Goal: Transaction & Acquisition: Book appointment/travel/reservation

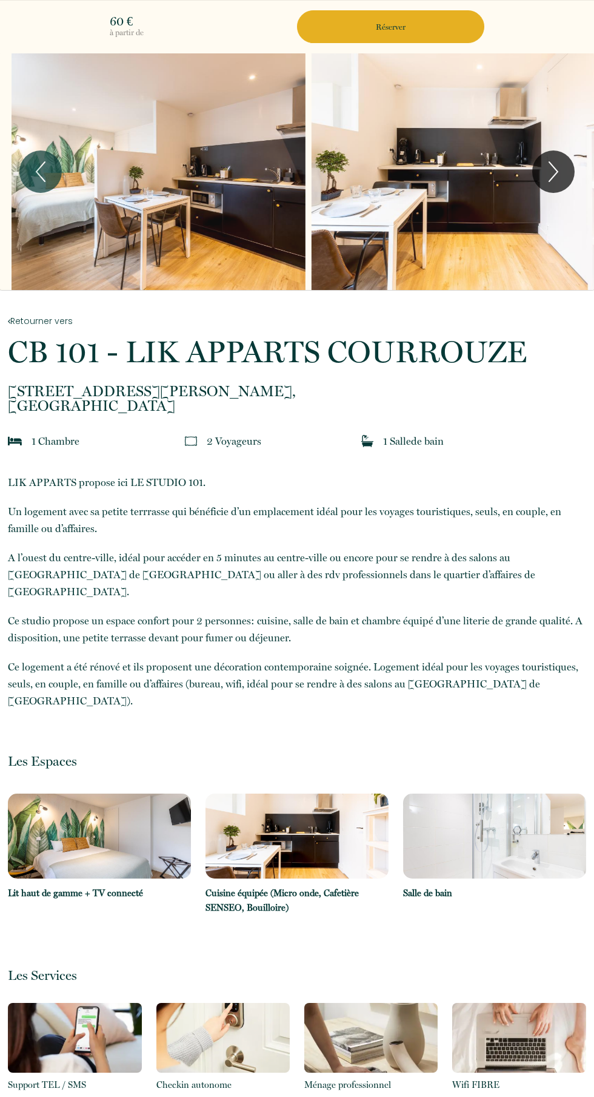
click at [346, 30] on p "Réserver" at bounding box center [390, 27] width 179 height 12
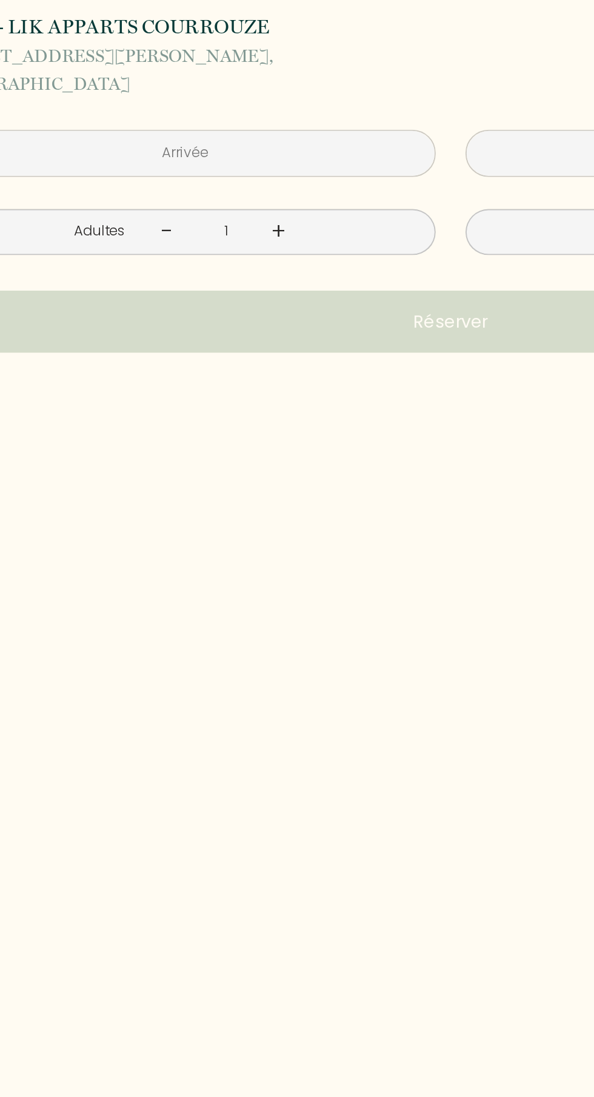
click at [204, 189] on link "+" at bounding box center [205, 182] width 7 height 19
click at [138, 141] on input "text" at bounding box center [157, 142] width 264 height 24
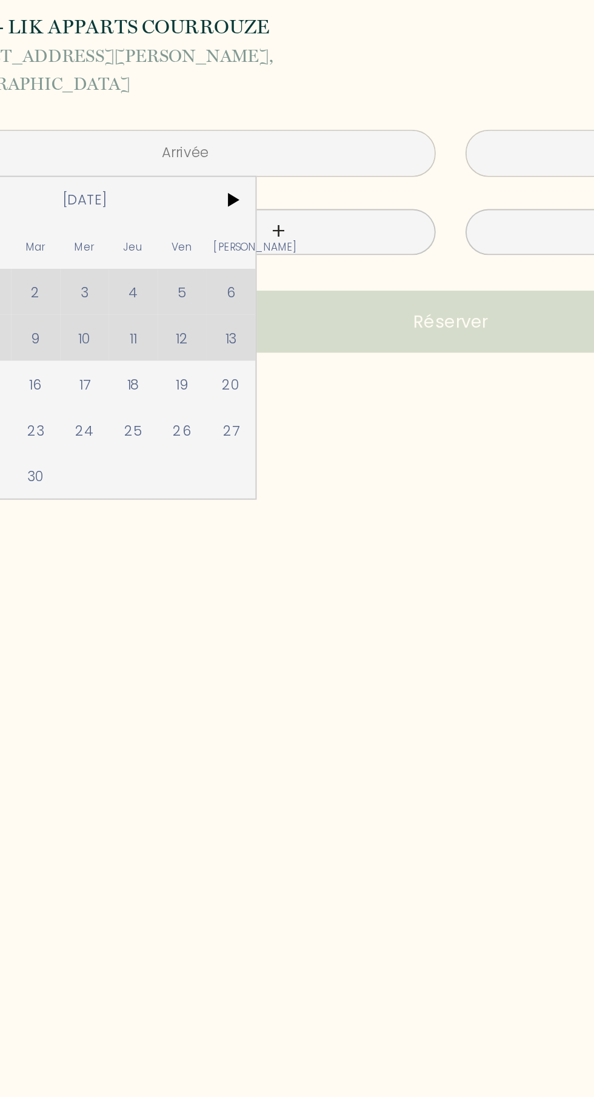
click at [73, 251] on span "16" at bounding box center [78, 263] width 26 height 24
click at [73, 243] on button "Réserver" at bounding box center [297, 230] width 546 height 33
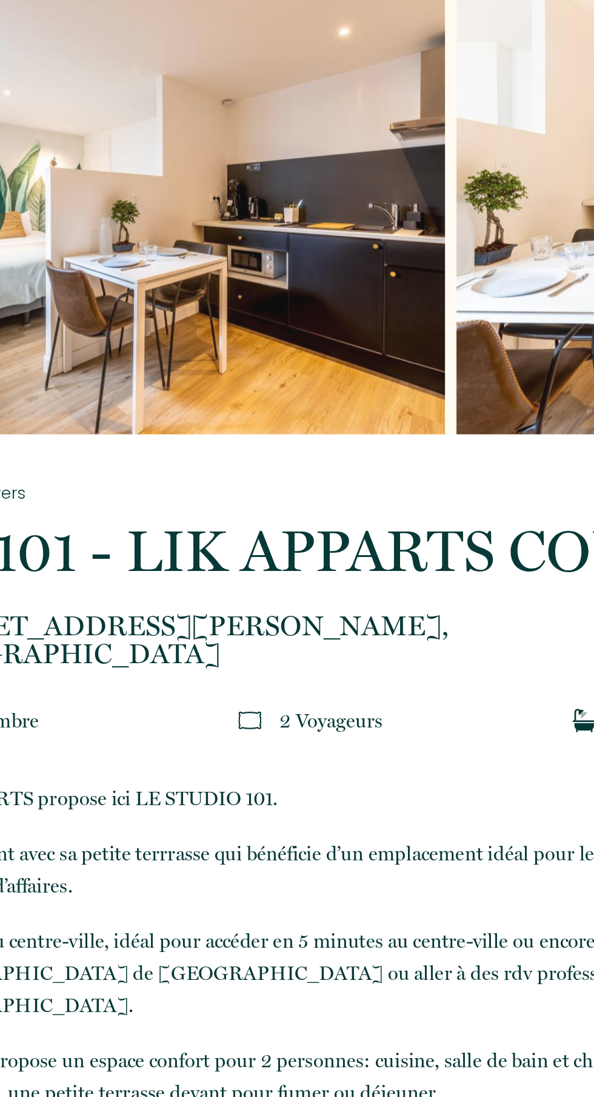
click at [183, 438] on div "à partir de 60 € CB 101 - LIK APPARTS COURROUZE [STREET_ADDRESS][PERSON_NAME] <…" at bounding box center [297, 289] width 594 height 1067
type input "[DATE]"
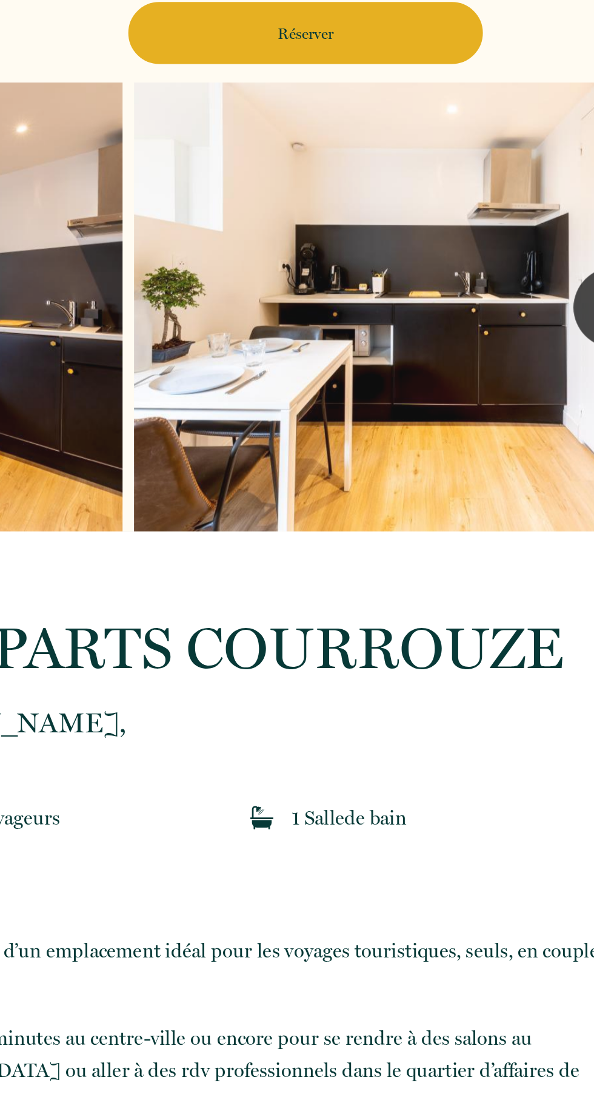
click at [357, 33] on button "Réserver" at bounding box center [390, 26] width 187 height 33
click at [357, 24] on p "Réserver" at bounding box center [390, 27] width 179 height 12
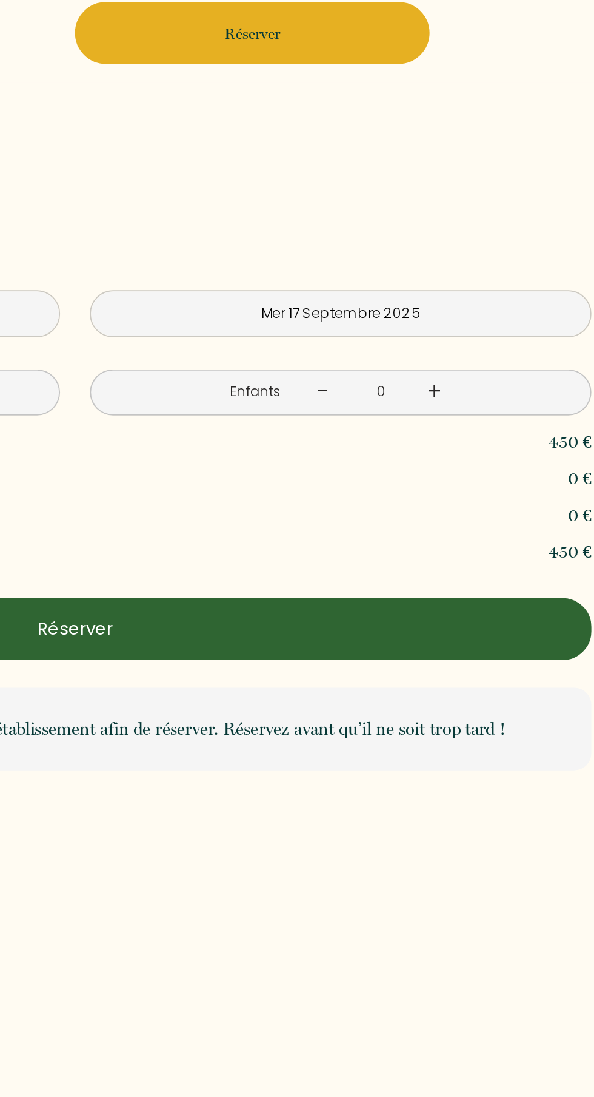
click at [392, 167] on input "Mer 17 Septembre 2025" at bounding box center [438, 175] width 264 height 24
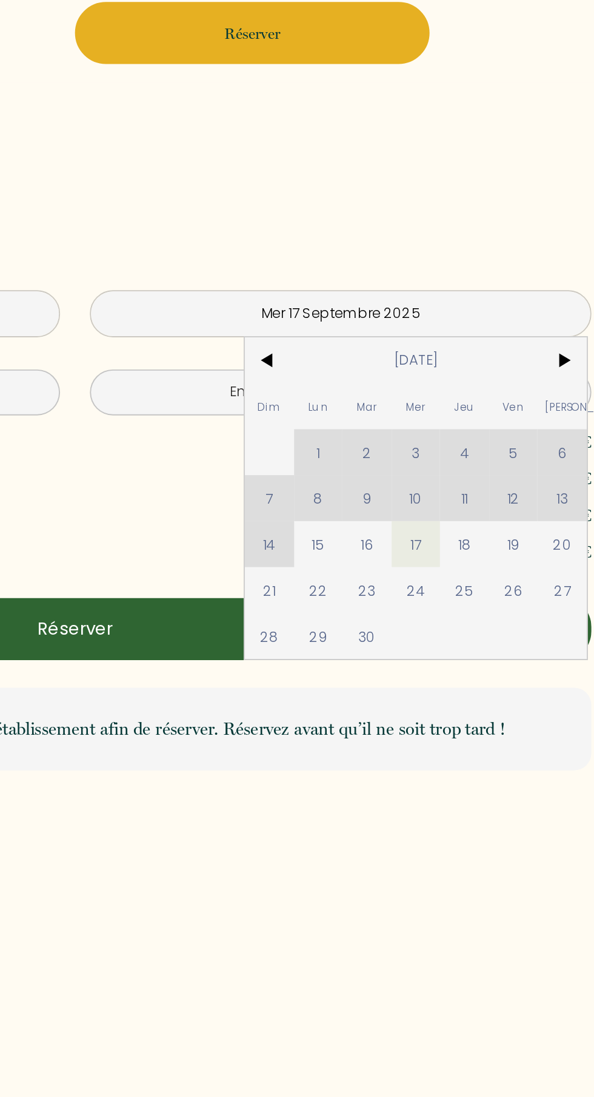
click at [518, 294] on span "19" at bounding box center [529, 296] width 26 height 24
type input "Ven 19 Septembre 2025"
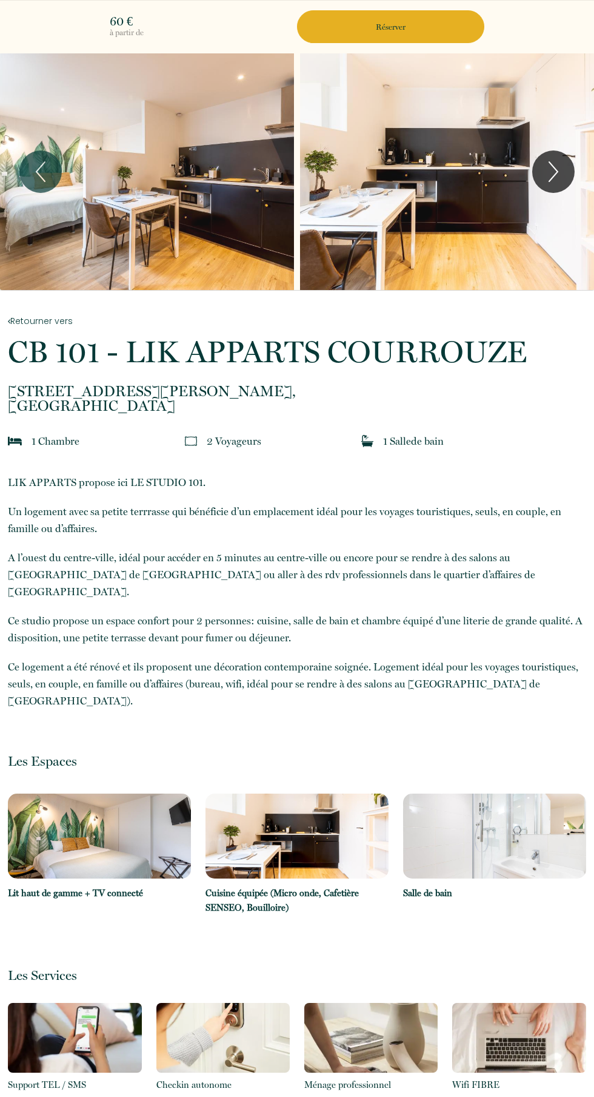
click at [364, 27] on p "Réserver" at bounding box center [390, 27] width 179 height 12
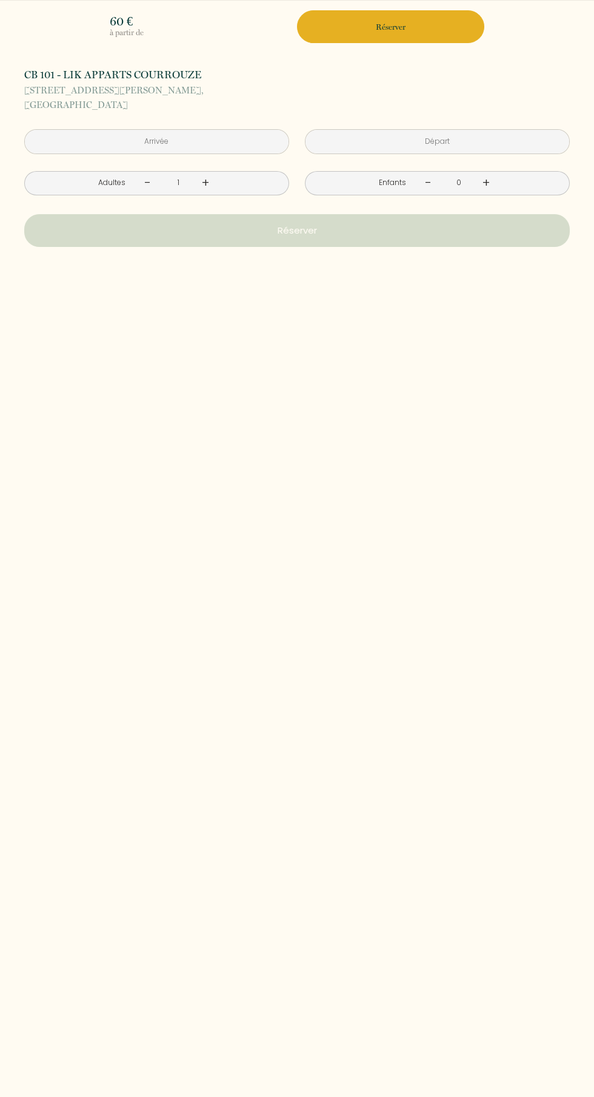
click at [93, 140] on input "text" at bounding box center [157, 142] width 264 height 24
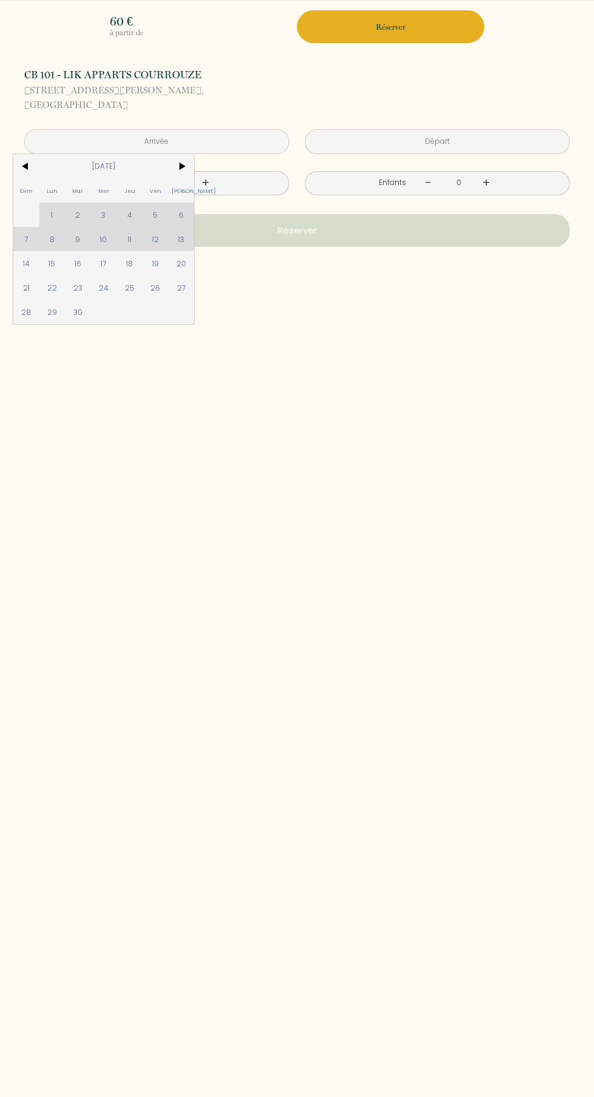
click at [129, 139] on input "text" at bounding box center [157, 142] width 264 height 24
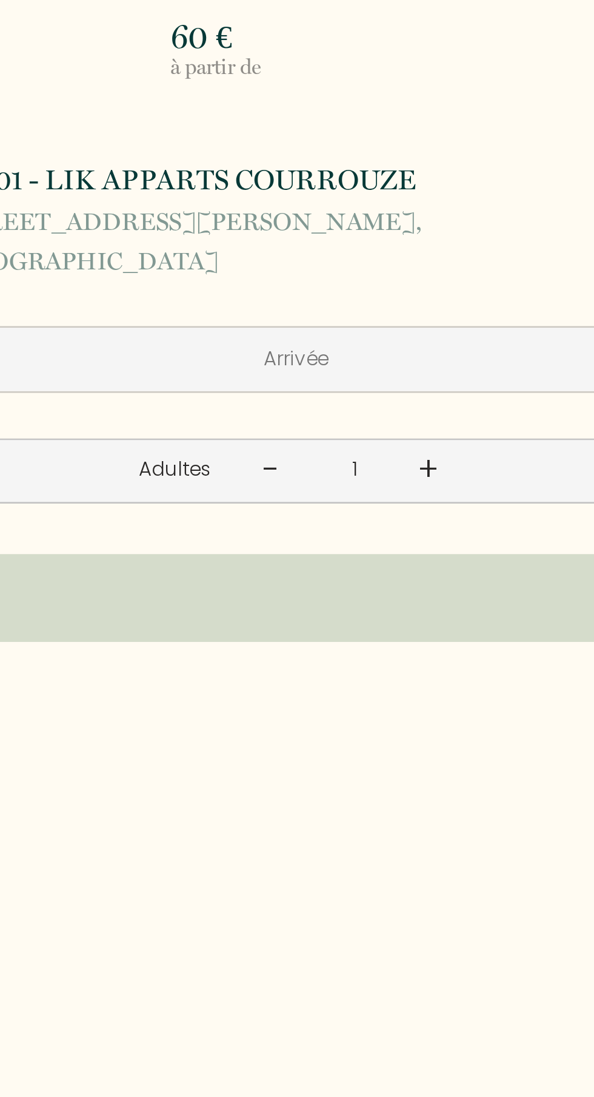
click at [203, 186] on link "+" at bounding box center [205, 182] width 7 height 19
click at [126, 136] on input "text" at bounding box center [157, 142] width 264 height 24
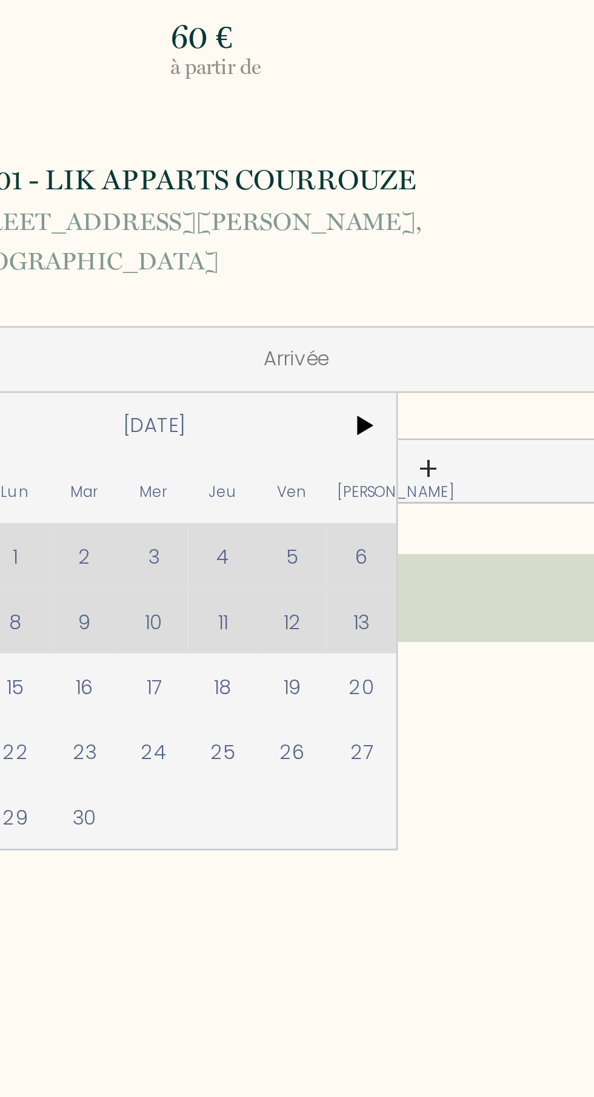
click at [66, 261] on span "16" at bounding box center [78, 263] width 26 height 24
type input "[DATE]"
type input "Mer 17 Septembre 2025"
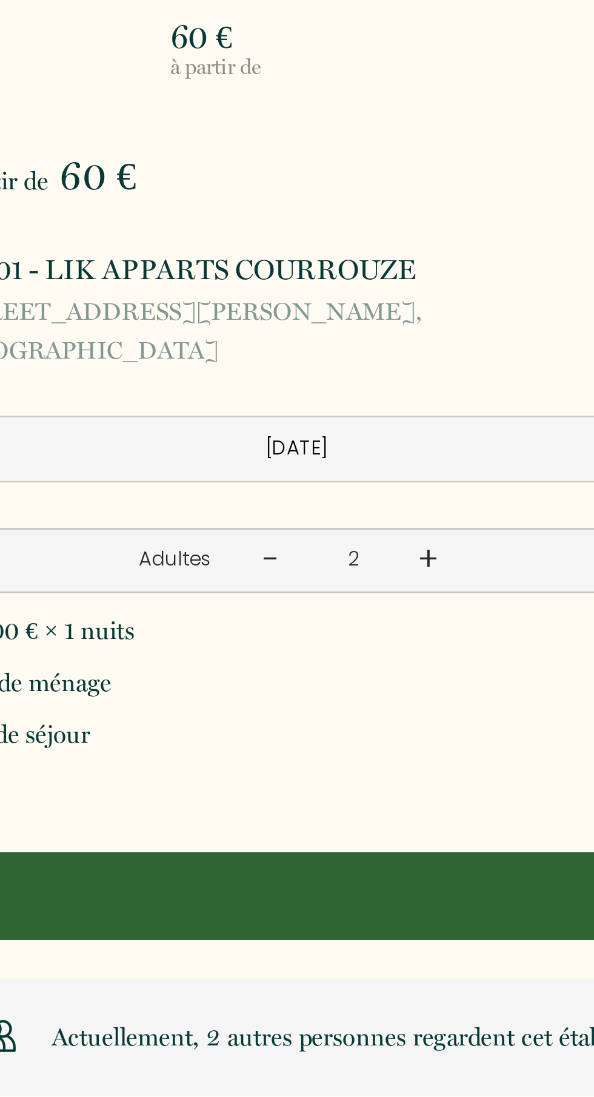
click at [383, 140] on p "49 Rue Claude Bernard, Rennes" at bounding box center [297, 130] width 546 height 29
click at [343, 173] on input "Mer 17 Septembre 2025" at bounding box center [438, 175] width 264 height 24
